Goal: Task Accomplishment & Management: Manage account settings

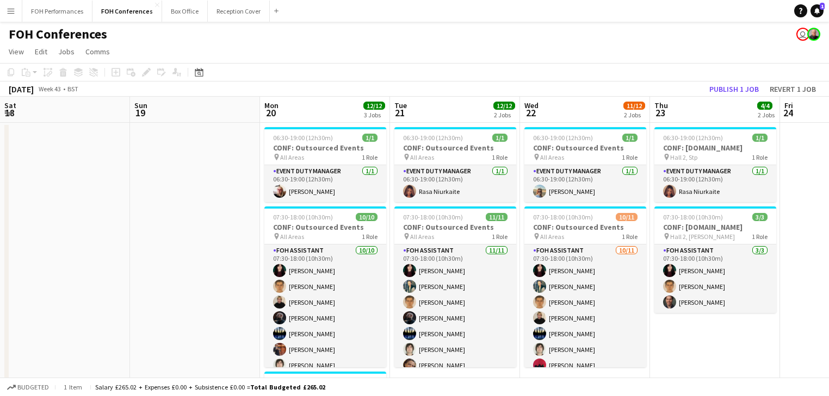
scroll to position [0, 321]
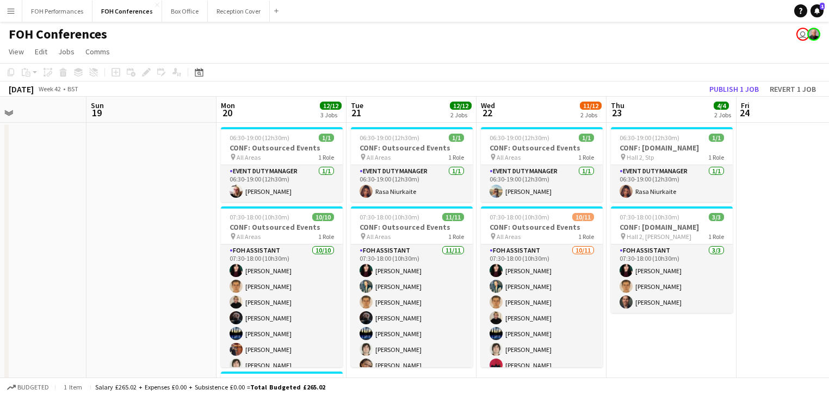
drag, startPoint x: 500, startPoint y: 211, endPoint x: 786, endPoint y: 181, distance: 287.2
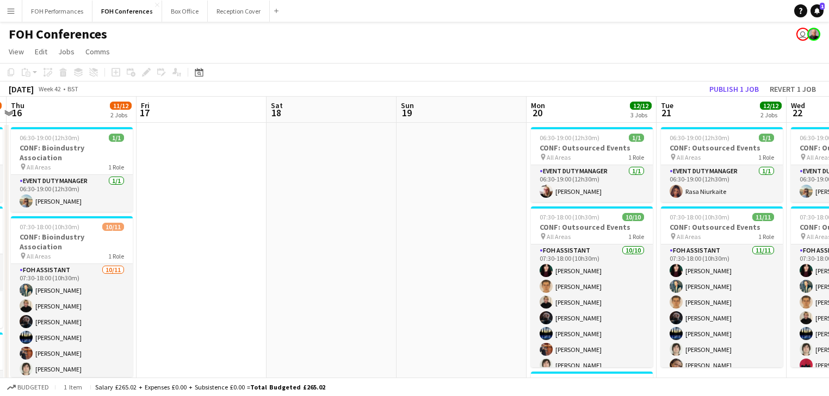
drag, startPoint x: 477, startPoint y: 207, endPoint x: 792, endPoint y: 212, distance: 315.0
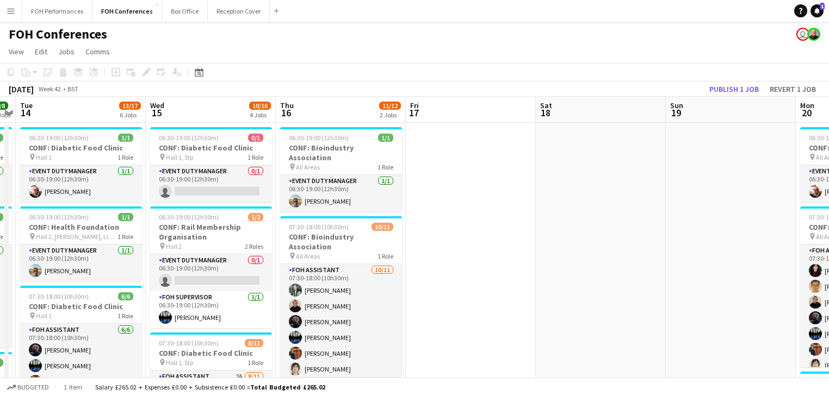
drag, startPoint x: 586, startPoint y: 221, endPoint x: 742, endPoint y: 217, distance: 155.6
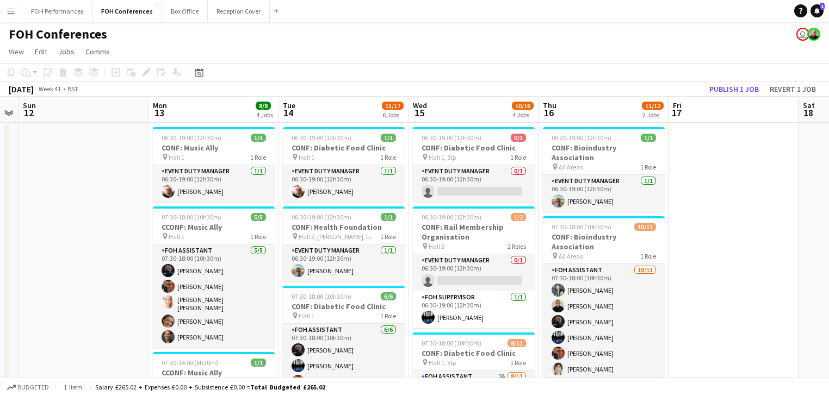
drag, startPoint x: 610, startPoint y: 206, endPoint x: 766, endPoint y: 199, distance: 156.3
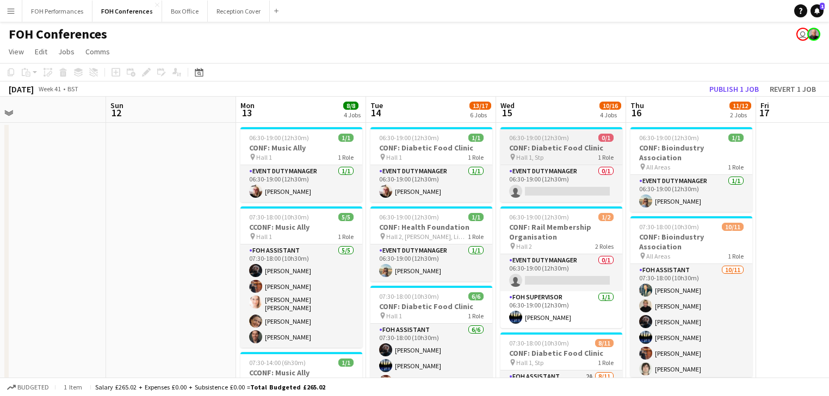
drag, startPoint x: 526, startPoint y: 181, endPoint x: 790, endPoint y: 163, distance: 263.9
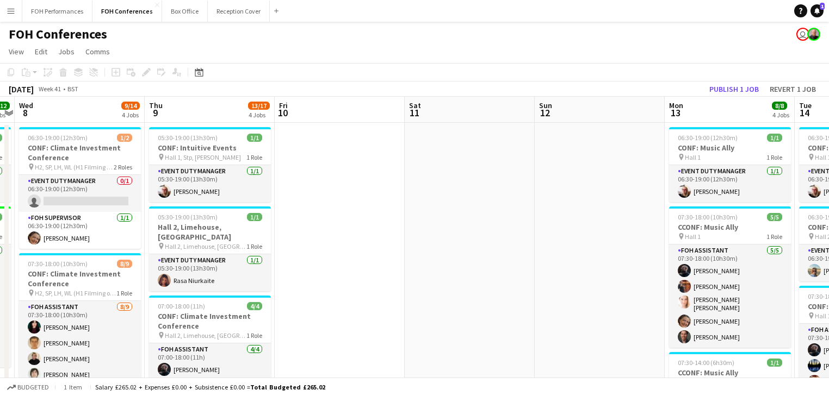
drag, startPoint x: 322, startPoint y: 201, endPoint x: 536, endPoint y: 174, distance: 215.5
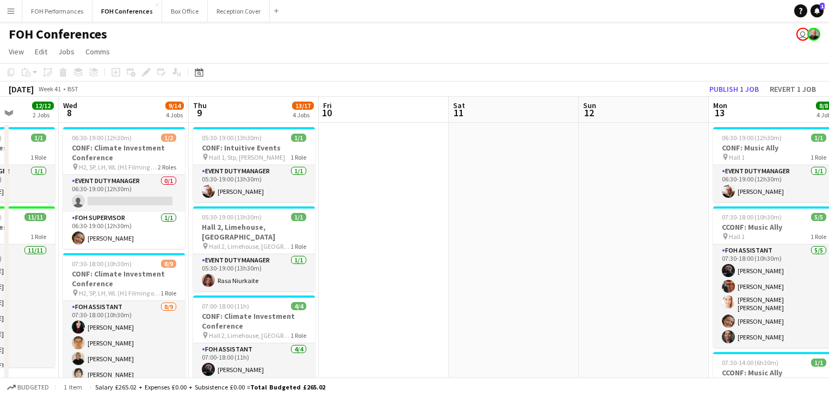
click at [727, 79] on app-toolbar "Copy Paste Paste Ctrl+V Paste with crew Ctrl+Shift+V Paste linked Job [GEOGRAPH…" at bounding box center [414, 72] width 829 height 18
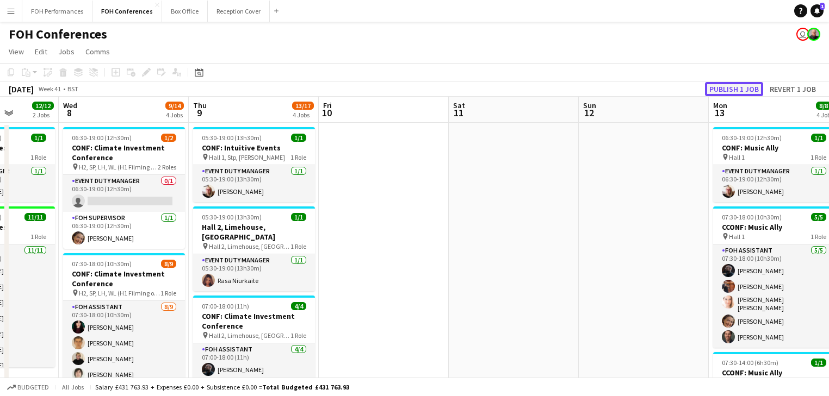
click at [722, 87] on button "Publish 1 job" at bounding box center [734, 89] width 58 height 14
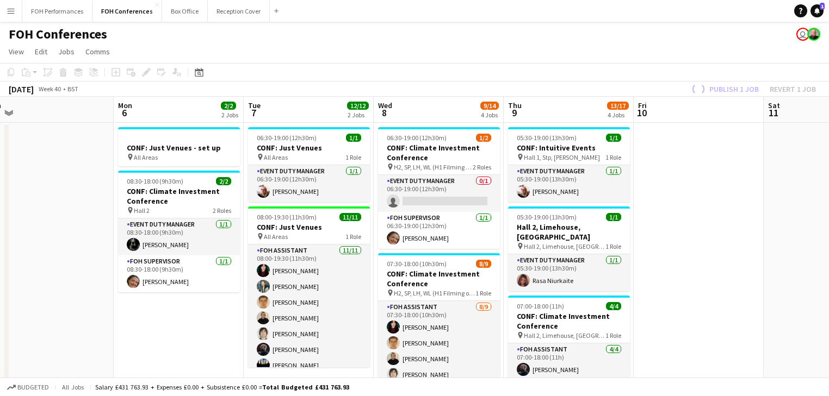
drag, startPoint x: 455, startPoint y: 222, endPoint x: 779, endPoint y: 221, distance: 323.6
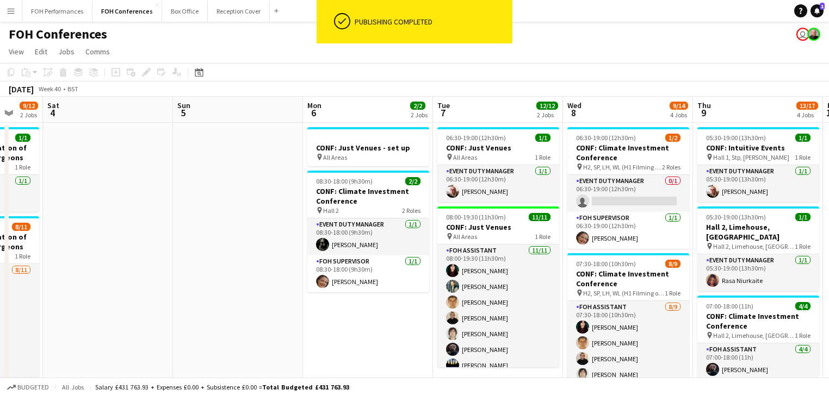
drag, startPoint x: 322, startPoint y: 287, endPoint x: 743, endPoint y: 261, distance: 422.3
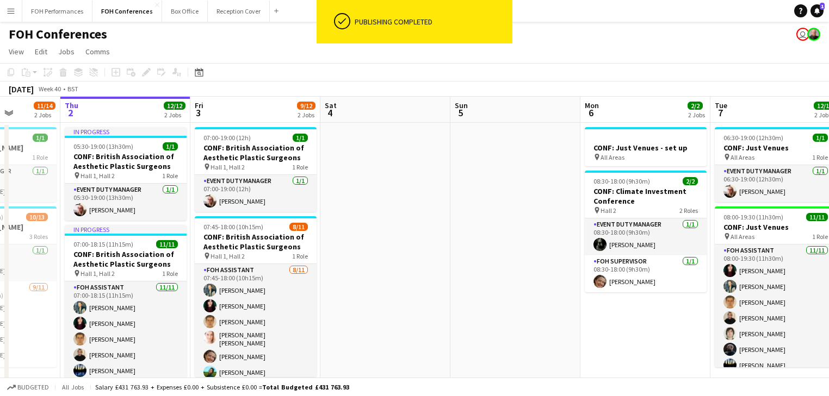
drag, startPoint x: 629, startPoint y: 254, endPoint x: 670, endPoint y: 254, distance: 40.8
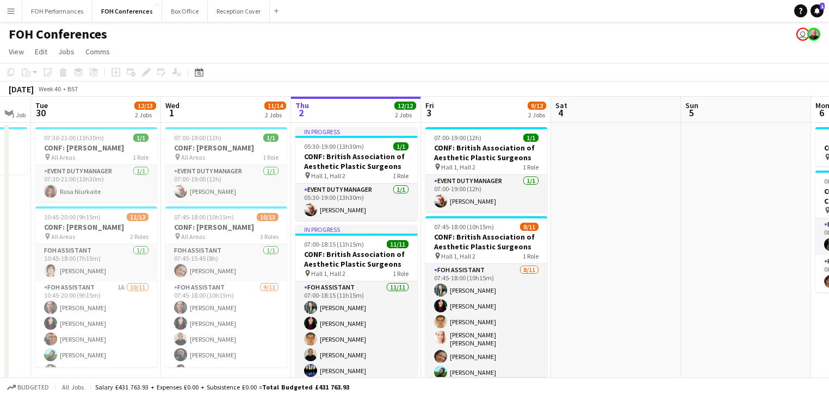
scroll to position [0, 373]
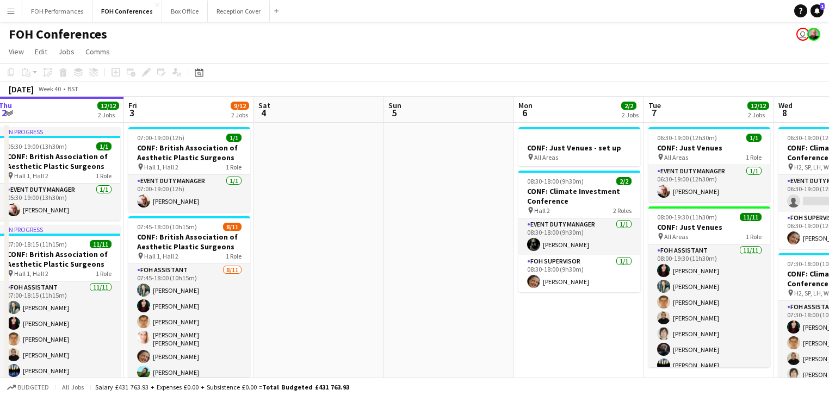
drag, startPoint x: 636, startPoint y: 276, endPoint x: 305, endPoint y: 269, distance: 331.3
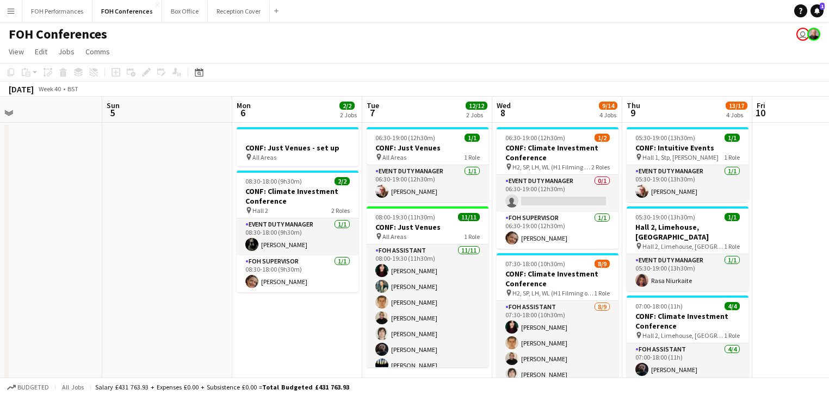
drag, startPoint x: 443, startPoint y: 266, endPoint x: 160, endPoint y: 255, distance: 282.5
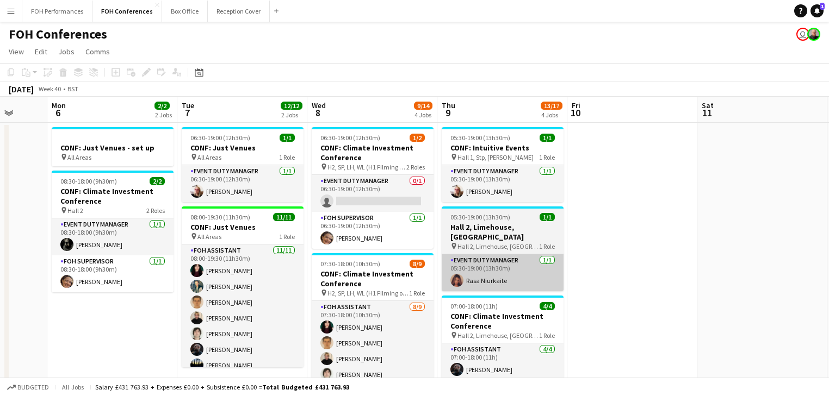
drag, startPoint x: 757, startPoint y: 286, endPoint x: 459, endPoint y: 270, distance: 298.5
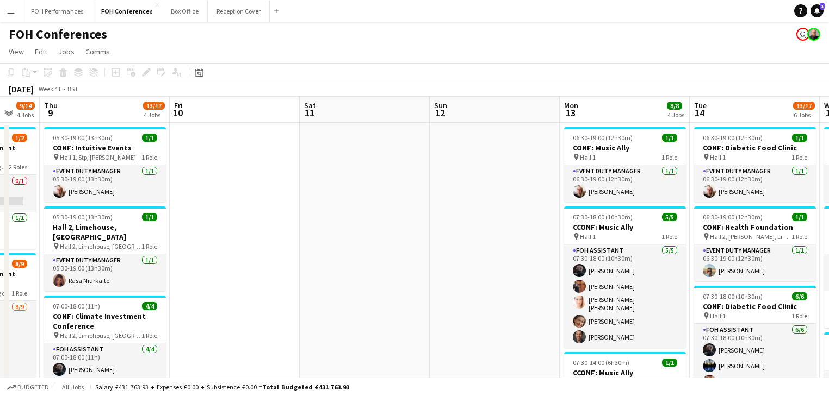
drag, startPoint x: 642, startPoint y: 267, endPoint x: 273, endPoint y: 255, distance: 368.9
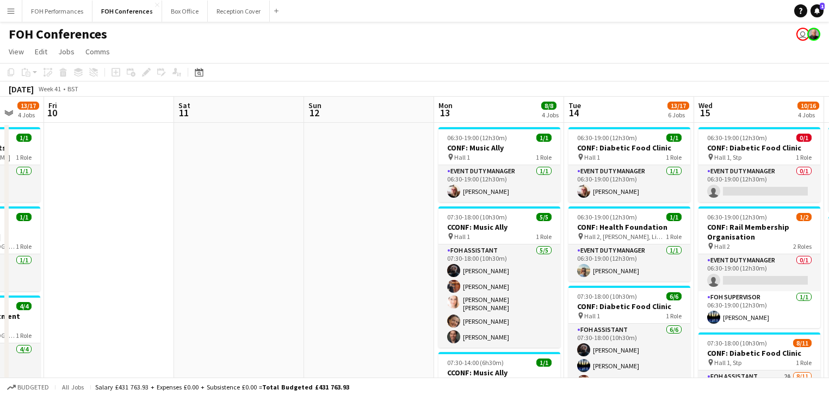
drag, startPoint x: 350, startPoint y: 268, endPoint x: 167, endPoint y: 242, distance: 185.1
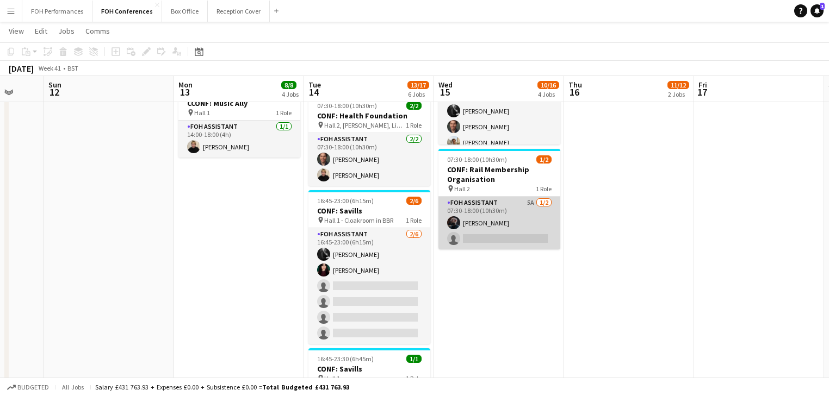
click at [493, 227] on app-card-role "FOH Assistant 5A [DATE] 07:30-18:00 (10h30m) [PERSON_NAME] single-neutral-actio…" at bounding box center [499, 223] width 122 height 53
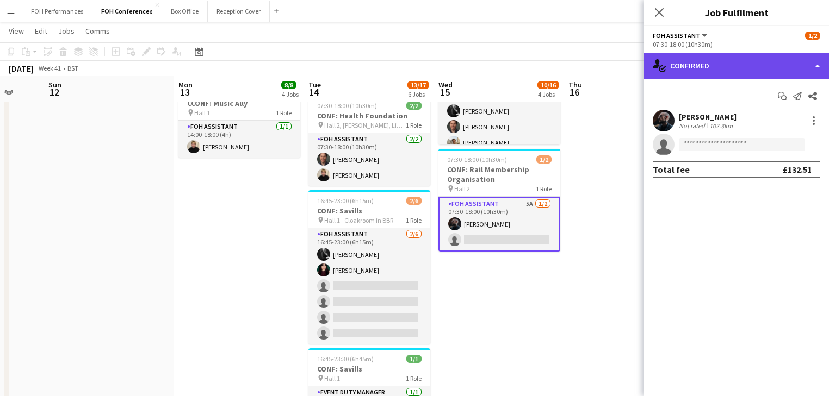
click at [737, 73] on div "single-neutral-actions-check-2 Confirmed" at bounding box center [736, 66] width 185 height 26
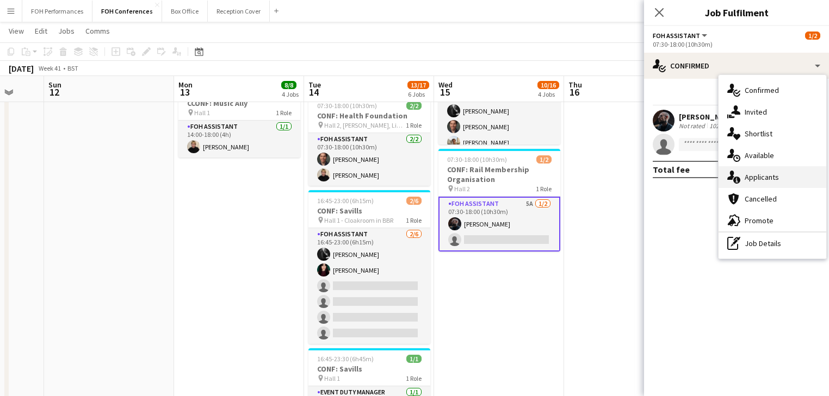
click at [772, 178] on span "Applicants" at bounding box center [762, 177] width 34 height 10
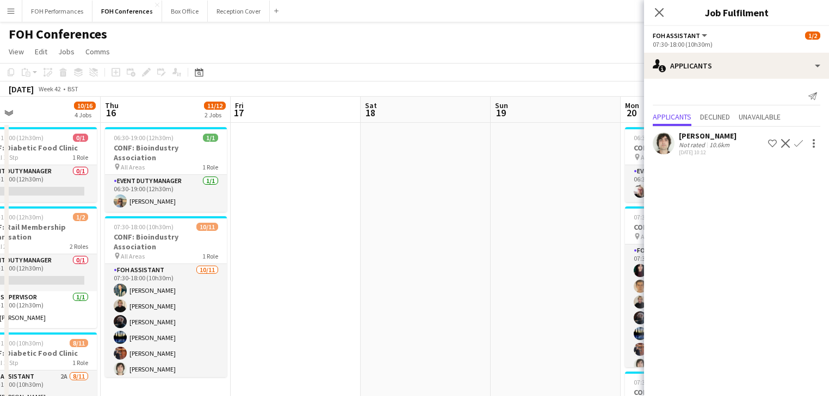
drag, startPoint x: 485, startPoint y: 252, endPoint x: 251, endPoint y: 213, distance: 236.6
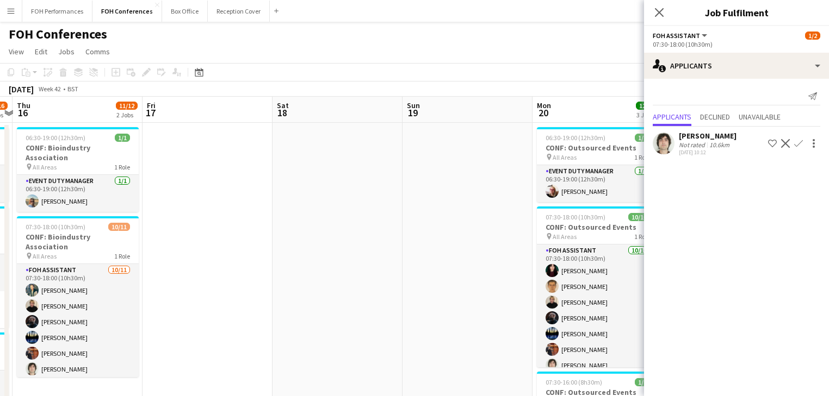
drag, startPoint x: 265, startPoint y: 231, endPoint x: 140, endPoint y: 217, distance: 125.8
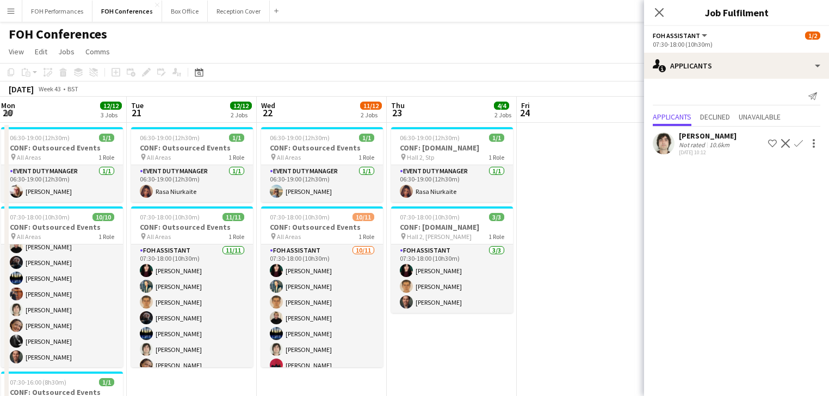
drag, startPoint x: 534, startPoint y: 306, endPoint x: 154, endPoint y: 250, distance: 383.1
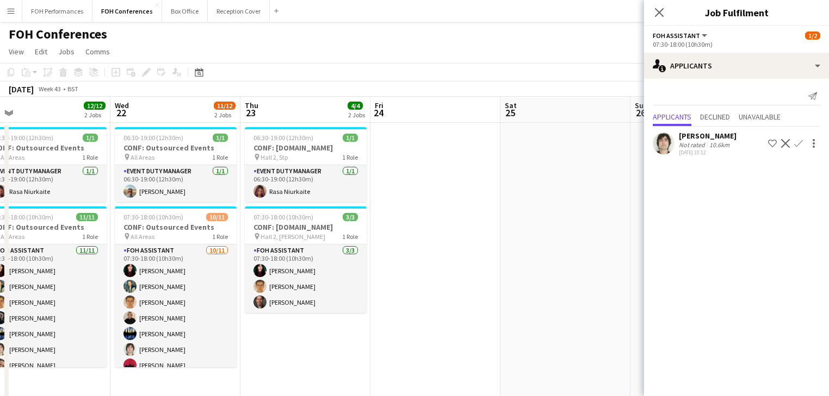
drag, startPoint x: 583, startPoint y: 230, endPoint x: 294, endPoint y: 175, distance: 293.9
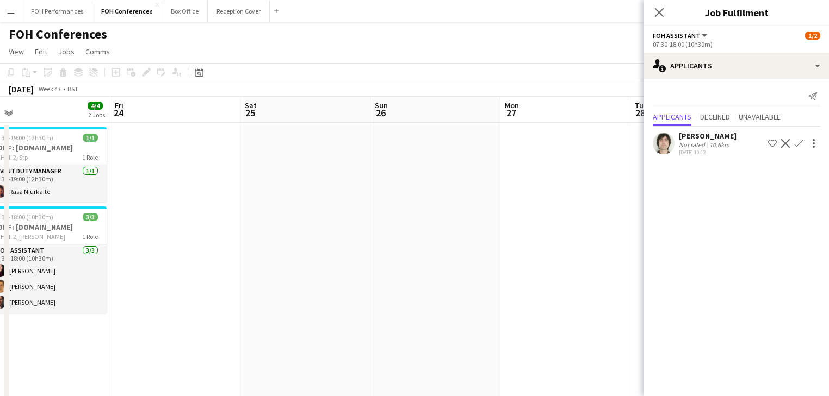
drag, startPoint x: 660, startPoint y: 13, endPoint x: 629, endPoint y: 18, distance: 32.1
click at [661, 13] on icon "Close pop-in" at bounding box center [659, 12] width 9 height 9
